Goal: Check status: Check status

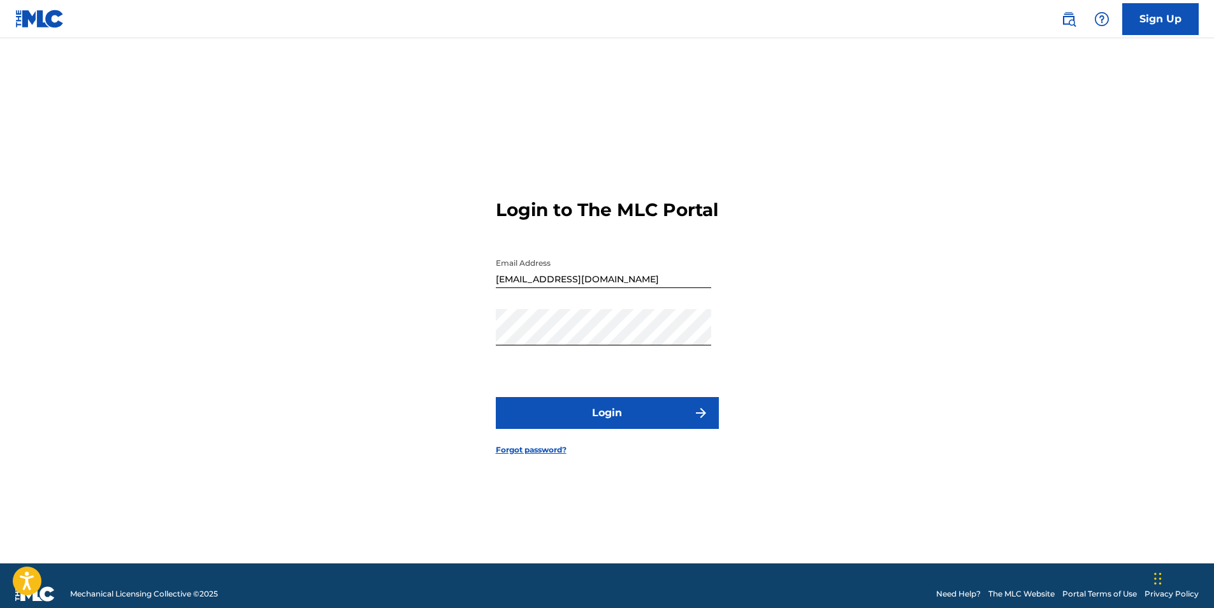
click at [598, 424] on button "Login" at bounding box center [607, 413] width 223 height 32
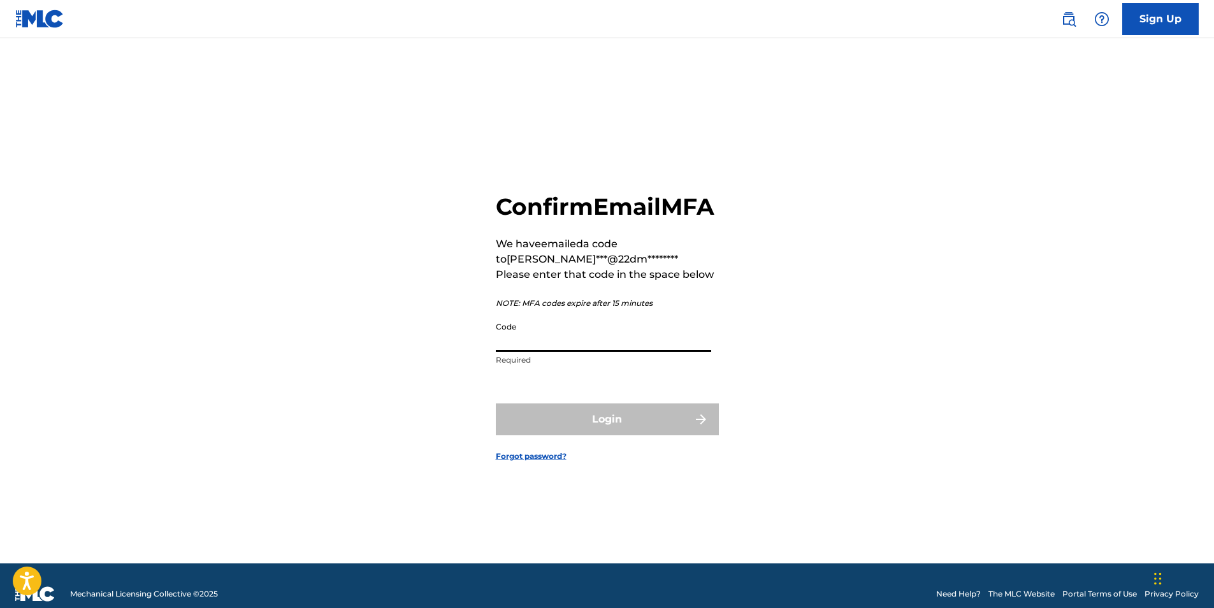
click at [666, 345] on input "Code" at bounding box center [603, 334] width 215 height 36
click at [713, 267] on p "We have emailed a code to [PERSON_NAME]***@22dm********" at bounding box center [607, 251] width 223 height 31
click at [630, 349] on input "Code" at bounding box center [603, 334] width 215 height 36
paste input "065414"
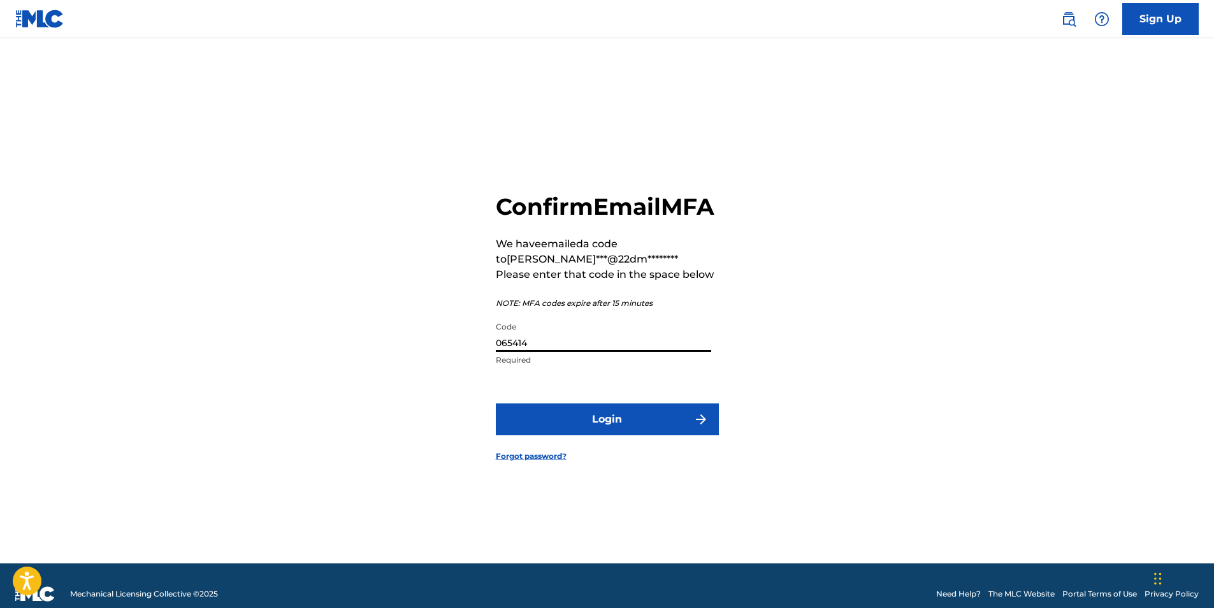
type input "065414"
click at [637, 426] on button "Login" at bounding box center [607, 419] width 223 height 32
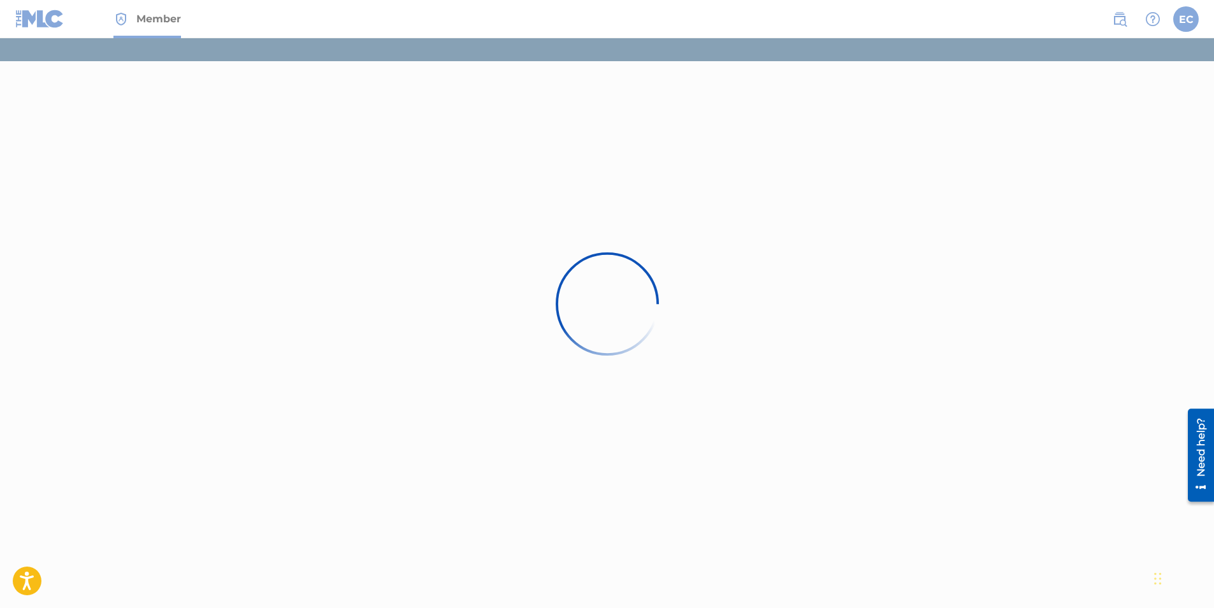
click at [56, 21] on div at bounding box center [607, 304] width 1214 height 608
click at [230, 24] on div at bounding box center [607, 304] width 1214 height 608
click at [151, 40] on div at bounding box center [607, 304] width 1214 height 608
click at [187, 165] on div at bounding box center [607, 304] width 1214 height 608
click at [67, 15] on div at bounding box center [607, 304] width 1214 height 608
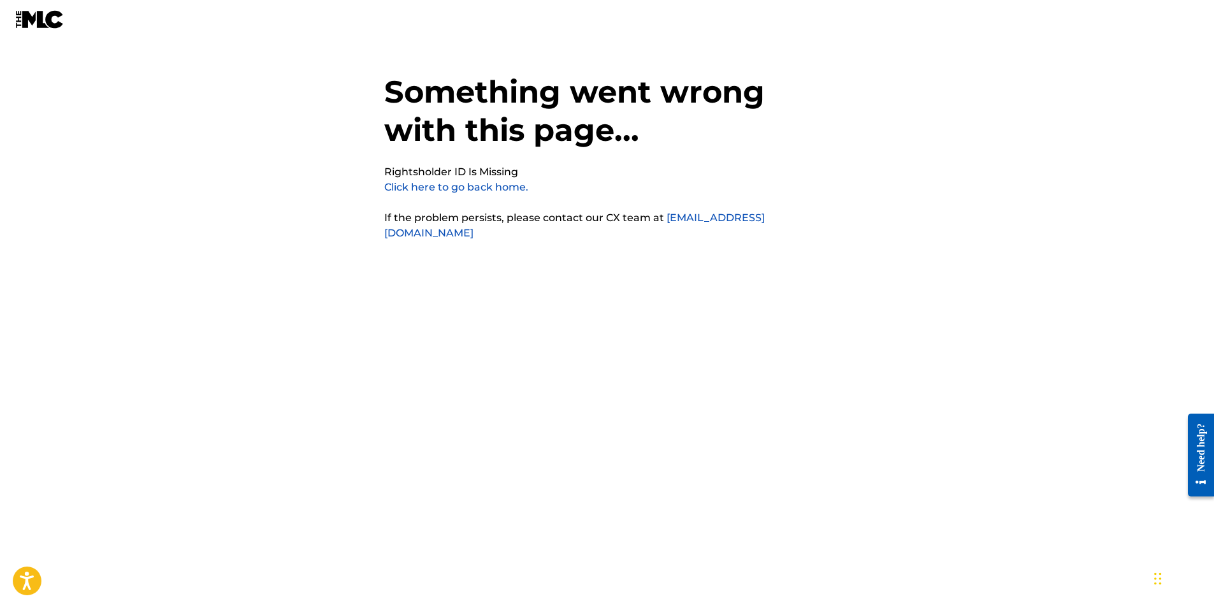
click at [486, 187] on link "Click here to go back home." at bounding box center [456, 187] width 144 height 12
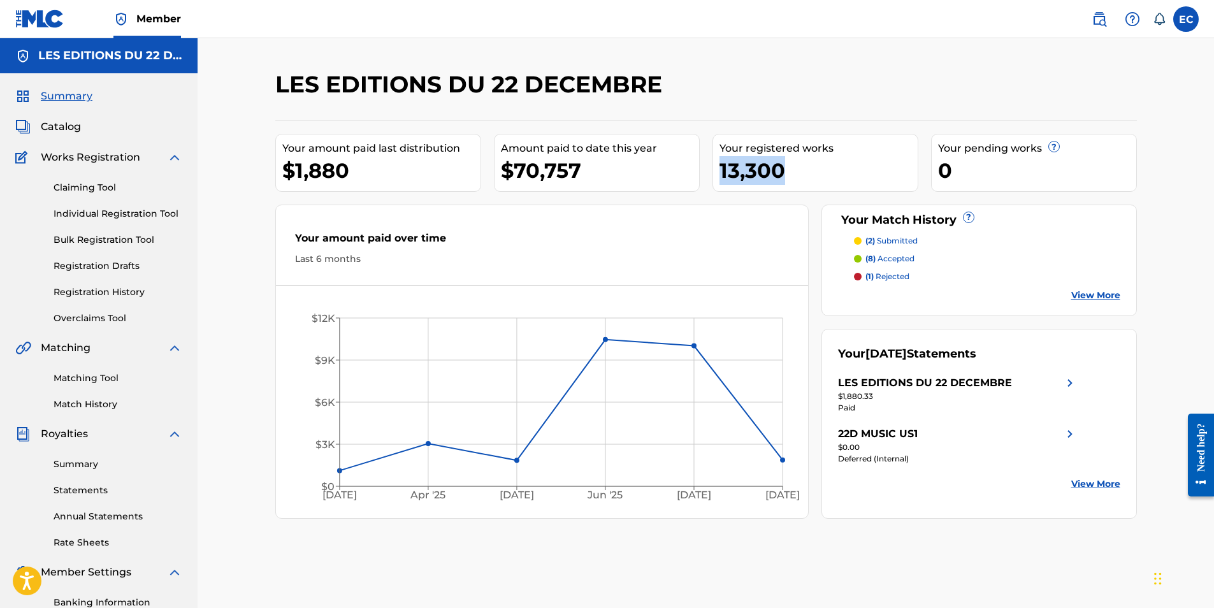
drag, startPoint x: 817, startPoint y: 161, endPoint x: 716, endPoint y: 163, distance: 100.1
click at [716, 163] on div "Your registered works 13,300" at bounding box center [816, 163] width 206 height 58
drag, startPoint x: 716, startPoint y: 163, endPoint x: 725, endPoint y: 250, distance: 87.1
click at [725, 250] on div "Your amount paid over time" at bounding box center [542, 242] width 495 height 22
